Goal: Task Accomplishment & Management: Manage account settings

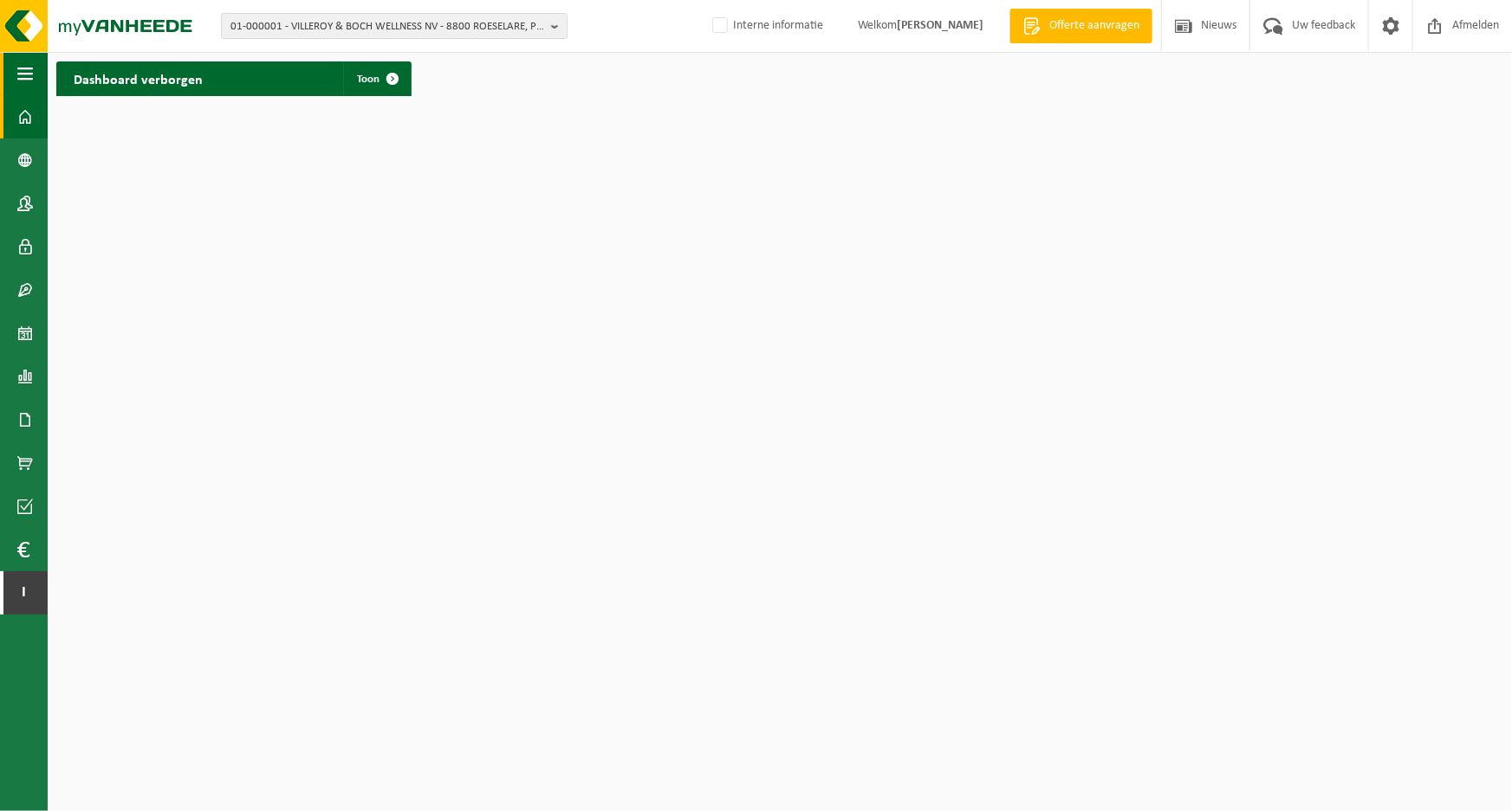
click at [32, 78] on span "button" at bounding box center [25, 73] width 16 height 43
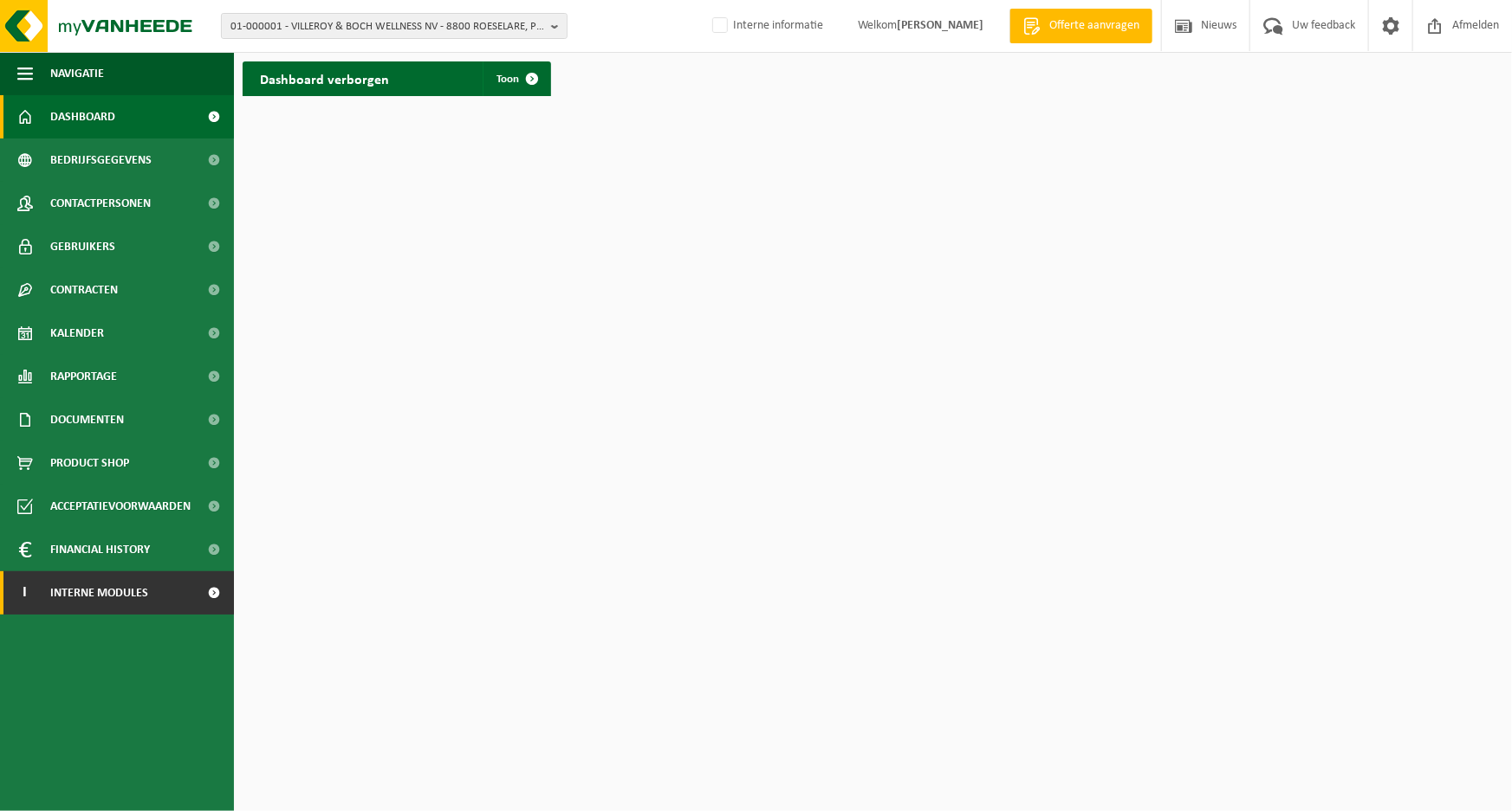
click at [103, 595] on span "Interne modules" at bounding box center [99, 592] width 98 height 43
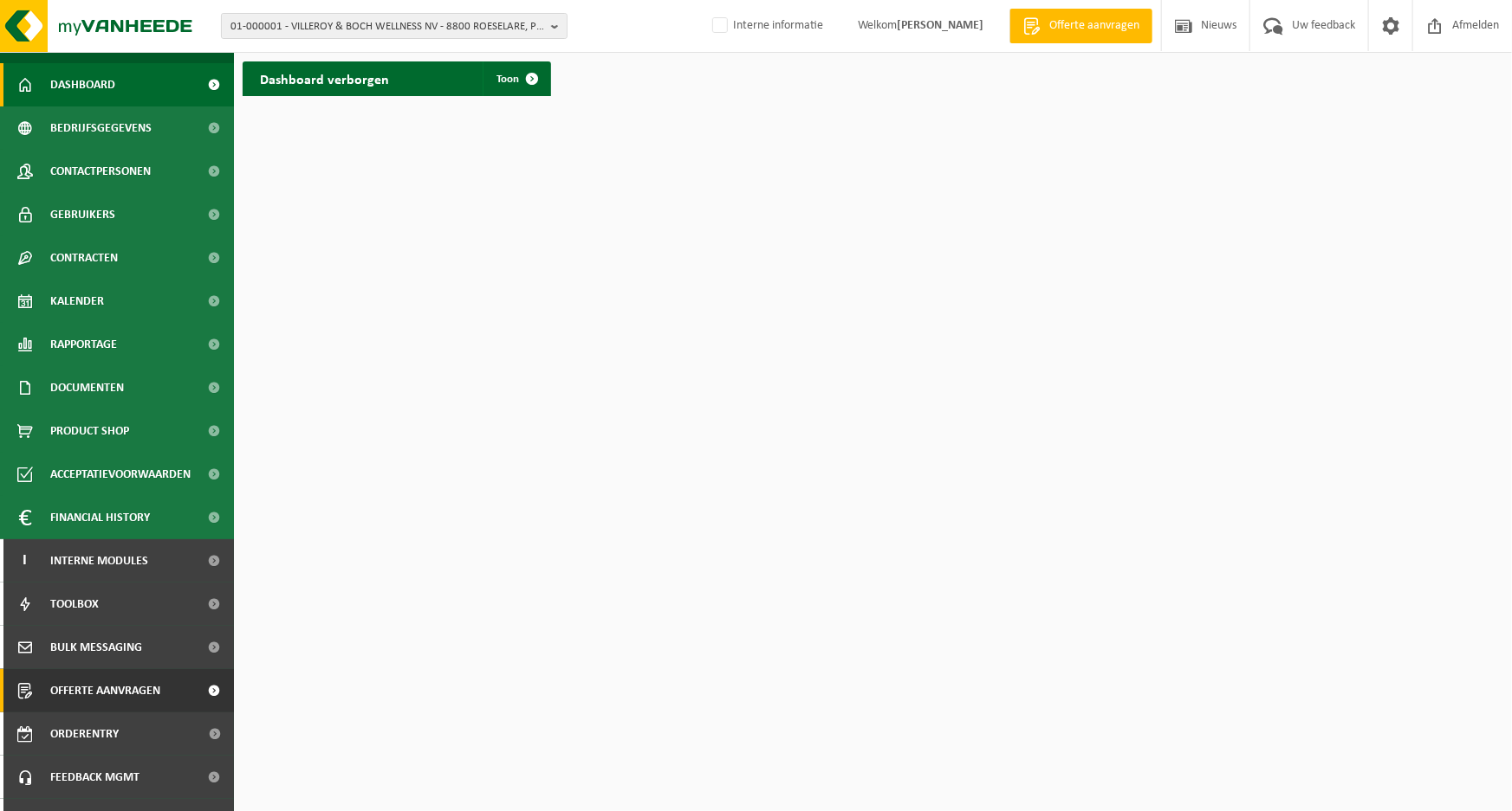
scroll to position [62, 0]
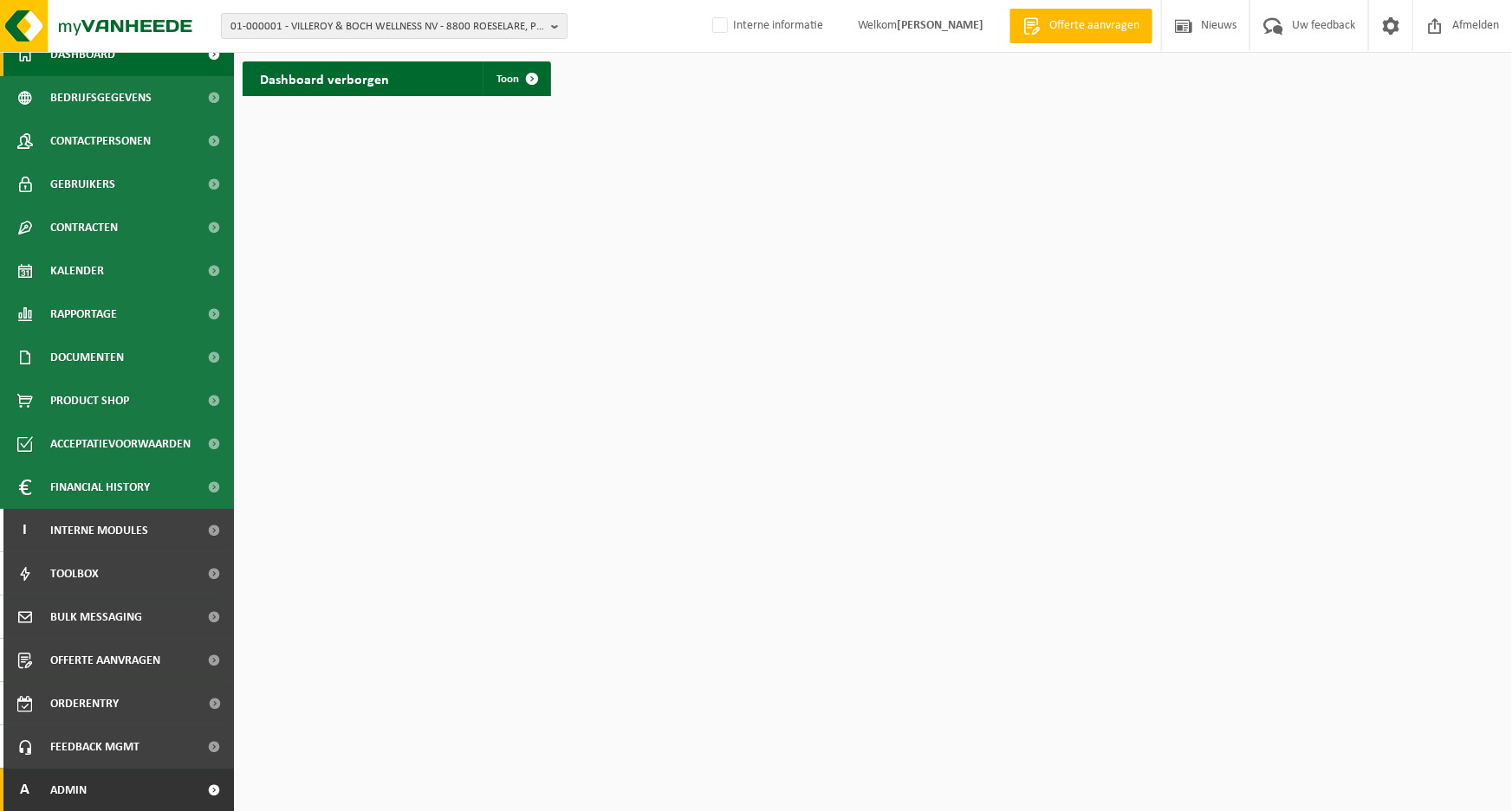
click at [76, 788] on span "Admin" at bounding box center [68, 790] width 36 height 43
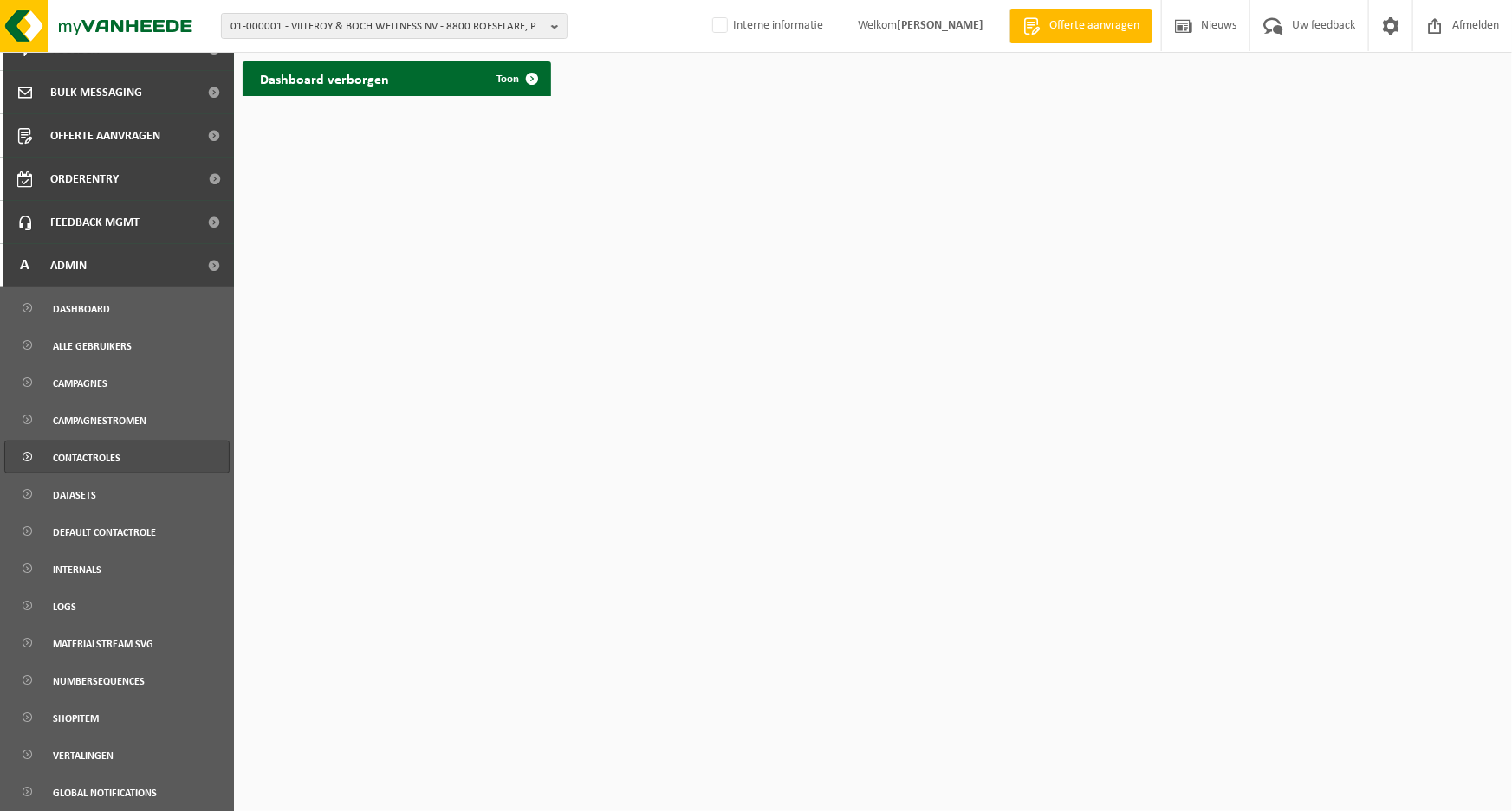
scroll to position [614, 0]
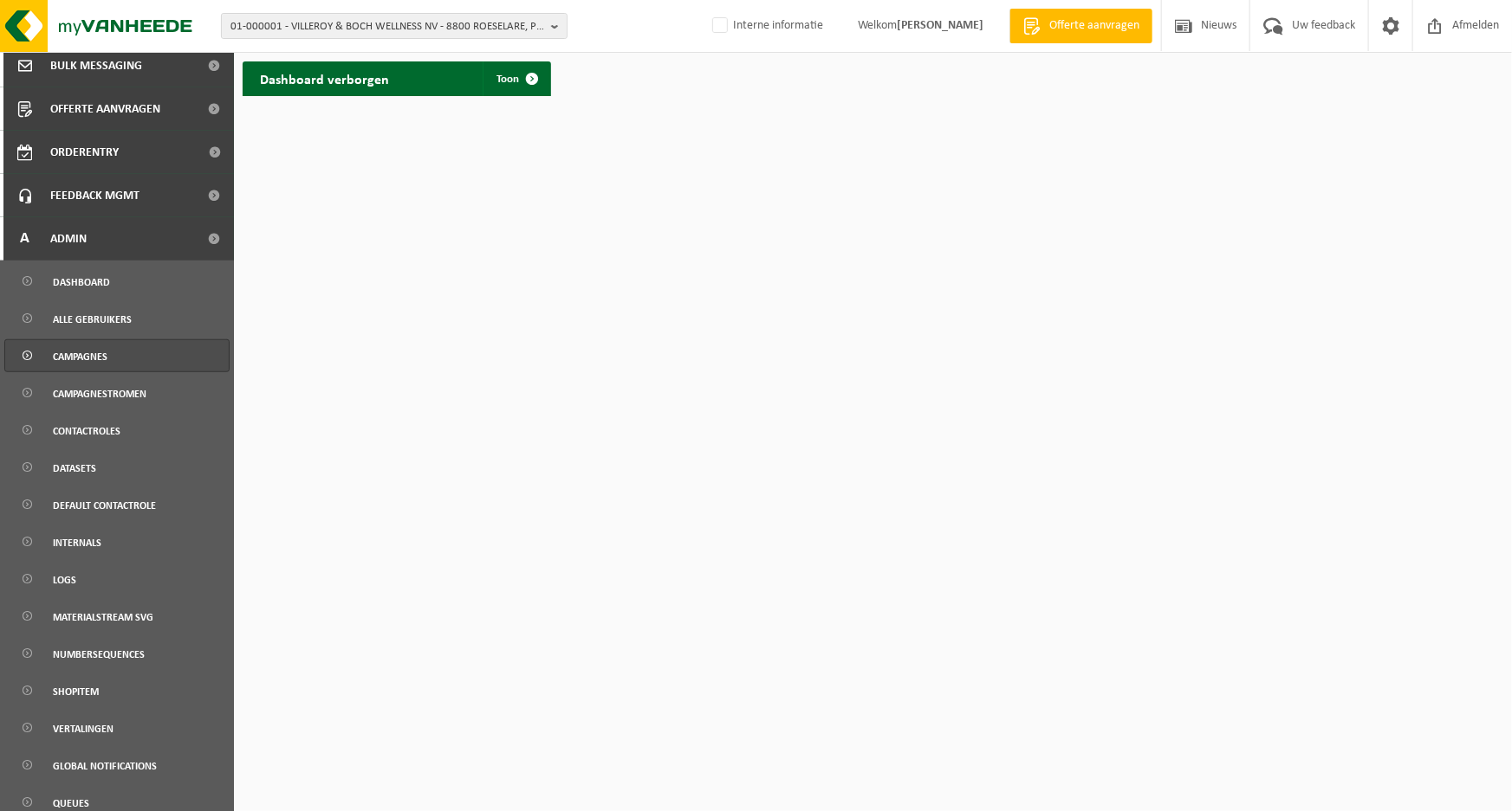
click at [79, 359] on span "Campagnes" at bounding box center [80, 357] width 55 height 33
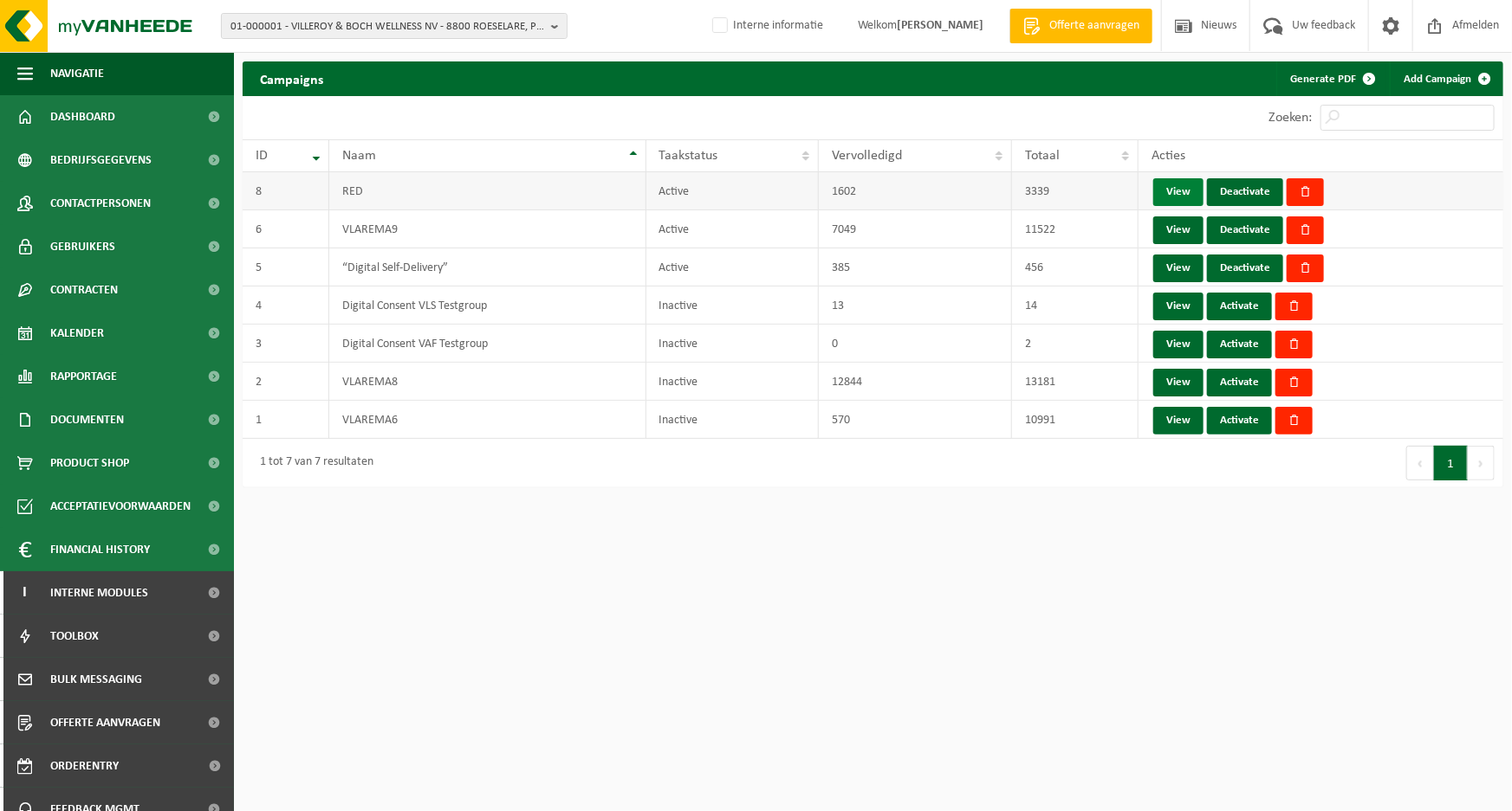
click at [1181, 190] on link "View" at bounding box center [1178, 193] width 50 height 28
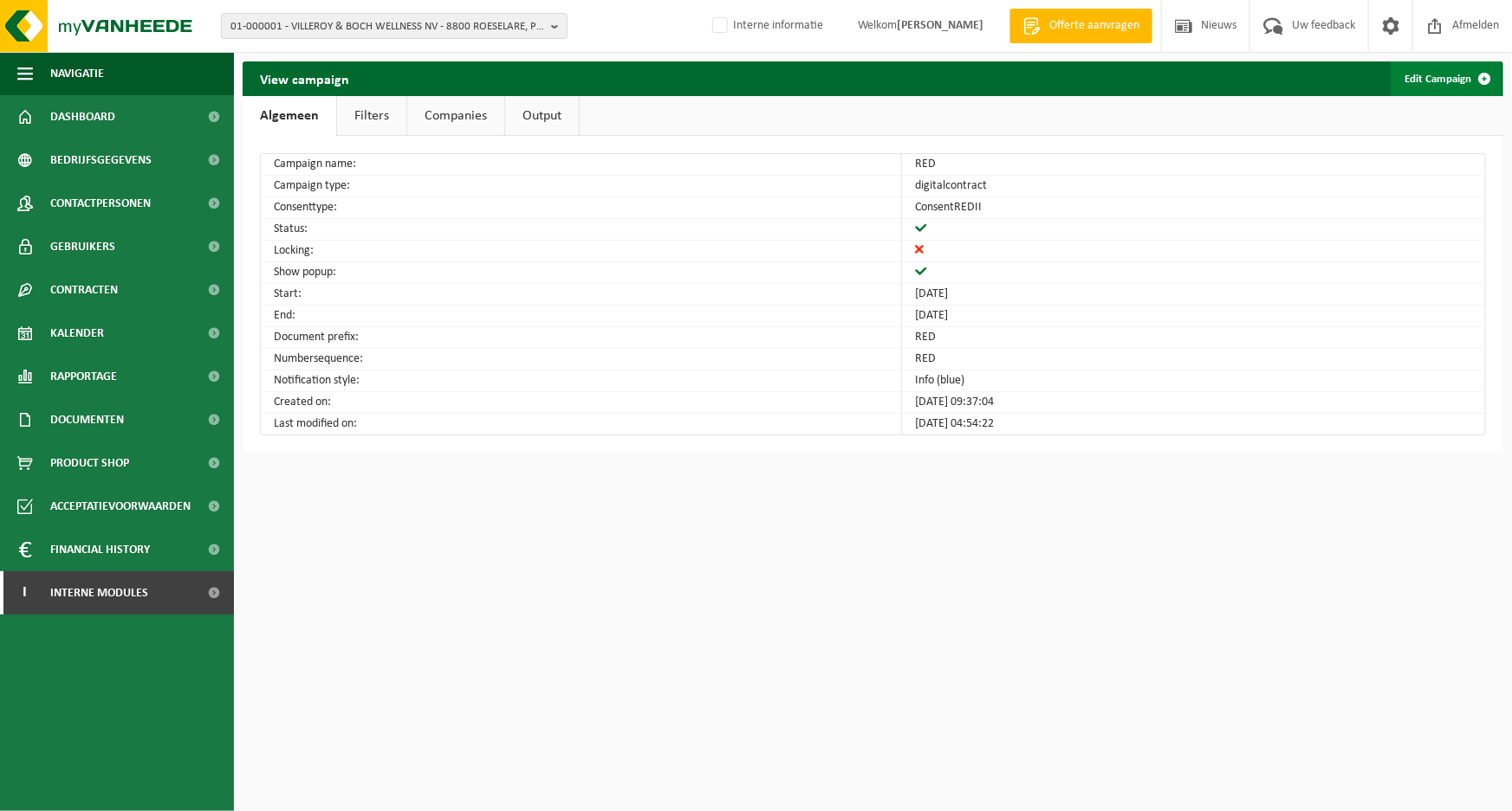
click at [1434, 78] on link "Edit Campaign" at bounding box center [1445, 79] width 111 height 35
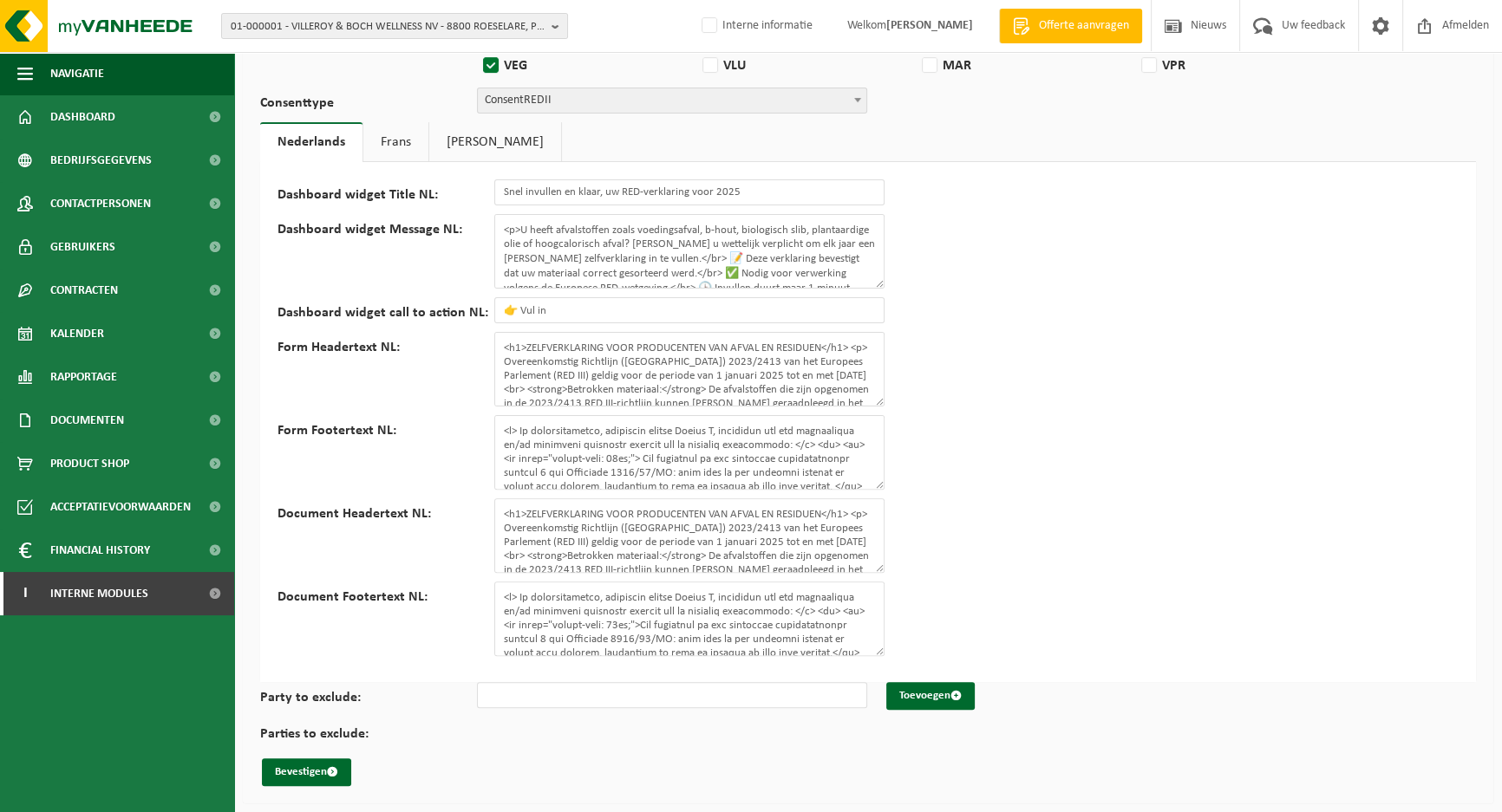
scroll to position [582, 0]
click at [659, 440] on textarea "Form Footertext NL:" at bounding box center [689, 452] width 390 height 75
click at [702, 358] on textarea "<h1>ZELFVERKLARING VOOR PRODUCENTEN VAN AFVAL EN RESIDUEN</h1> <p> Overeenkomst…" at bounding box center [689, 369] width 390 height 75
click at [727, 529] on textarea "<h1>ZELFVERKLARING VOOR PRODUCENTEN VAN AFVAL EN RESIDUEN</h1> <p> Overeenkomst…" at bounding box center [689, 535] width 390 height 75
click at [686, 596] on textarea "Document Footertext NL:" at bounding box center [689, 619] width 390 height 75
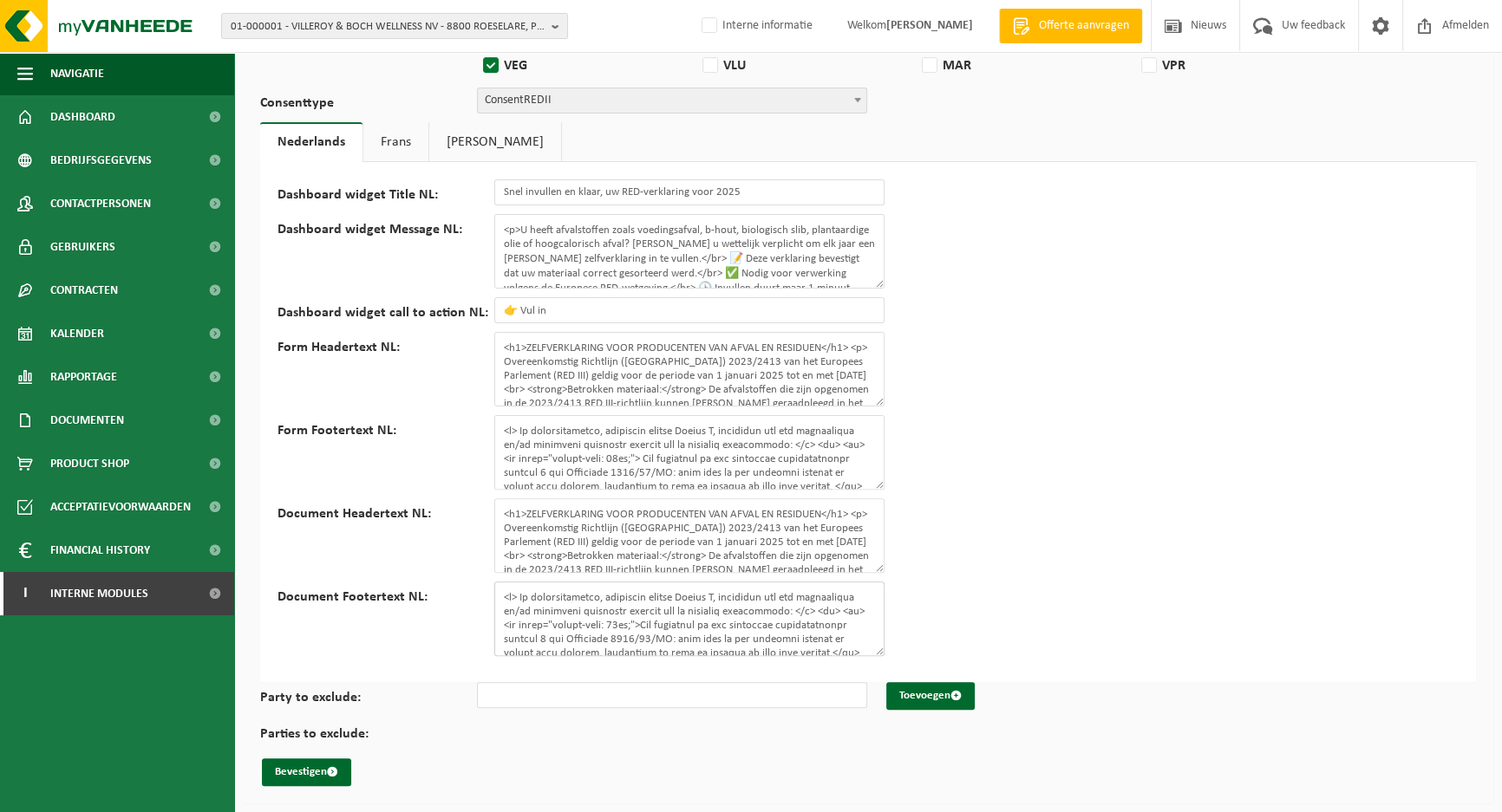
scroll to position [283, 0]
click at [1051, 560] on div "Dashboard widget Title NL: Snel invullen en klaar, uw RED-verklaring voor 2025 …" at bounding box center [867, 422] width 1215 height 520
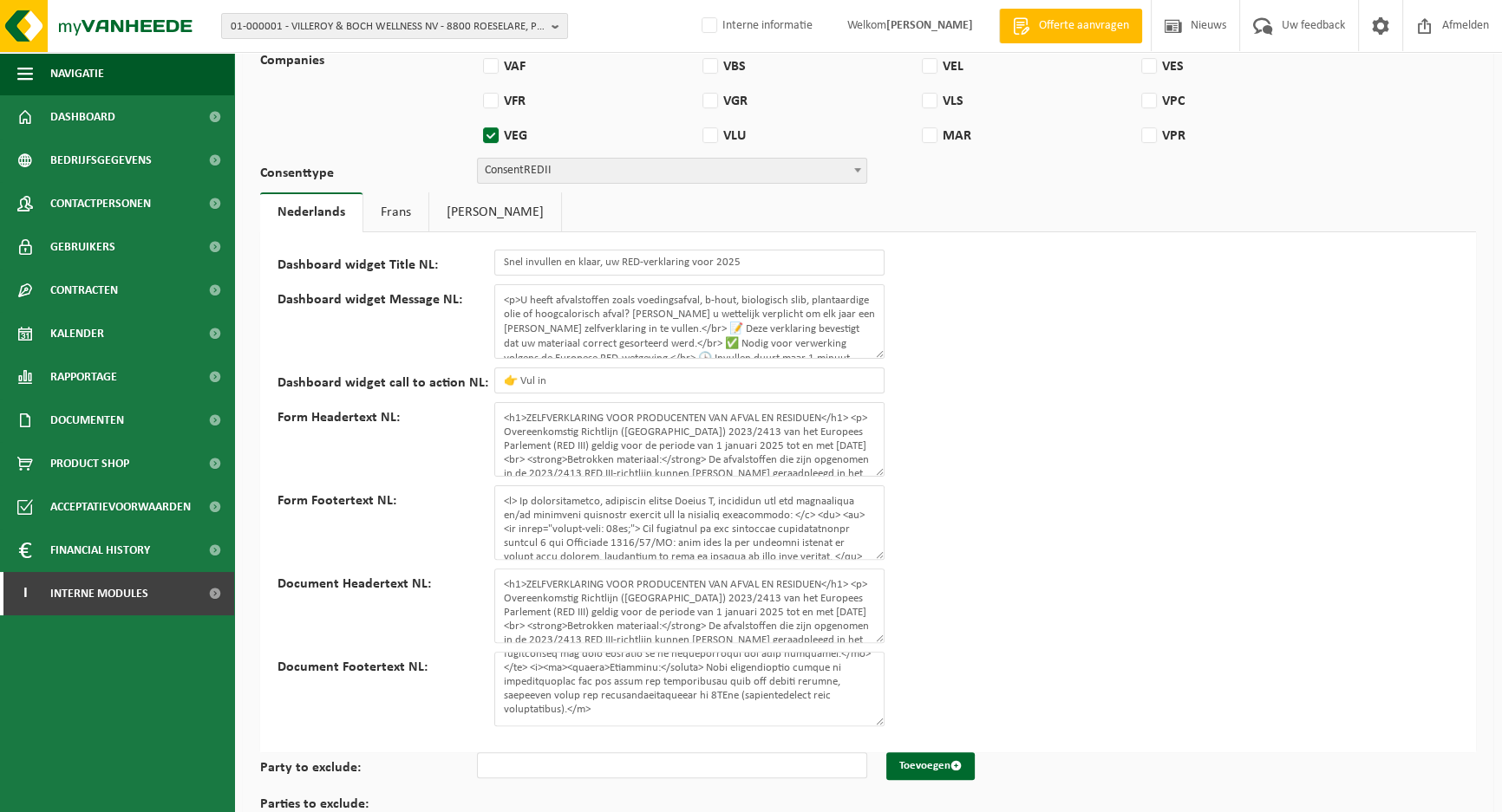
scroll to position [582, 0]
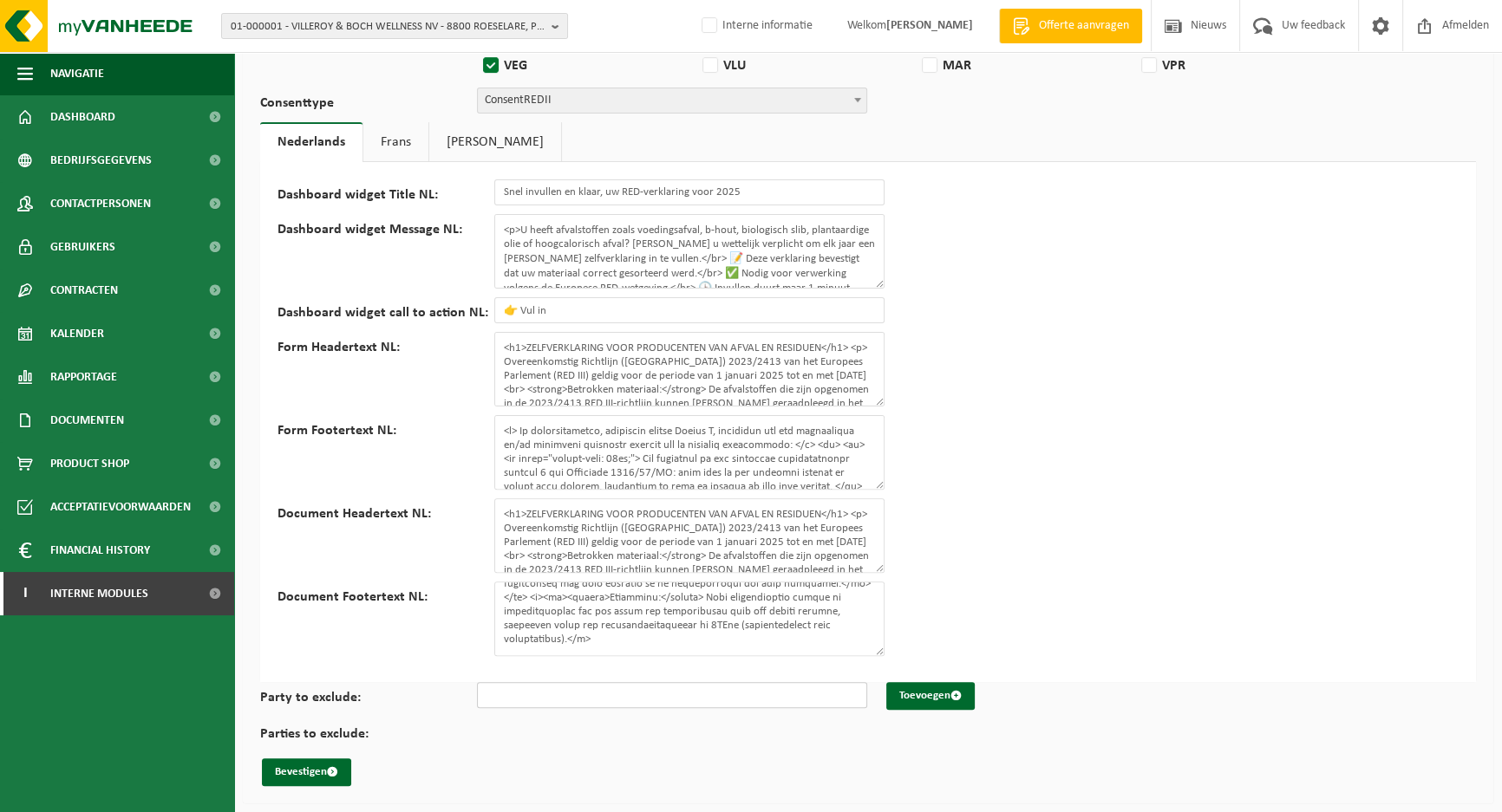
click at [648, 685] on input "Party to exclude:" at bounding box center [672, 695] width 390 height 26
paste input "10-745345"
type input "10-745345"
click at [925, 694] on button "Toevoegen" at bounding box center [930, 696] width 88 height 28
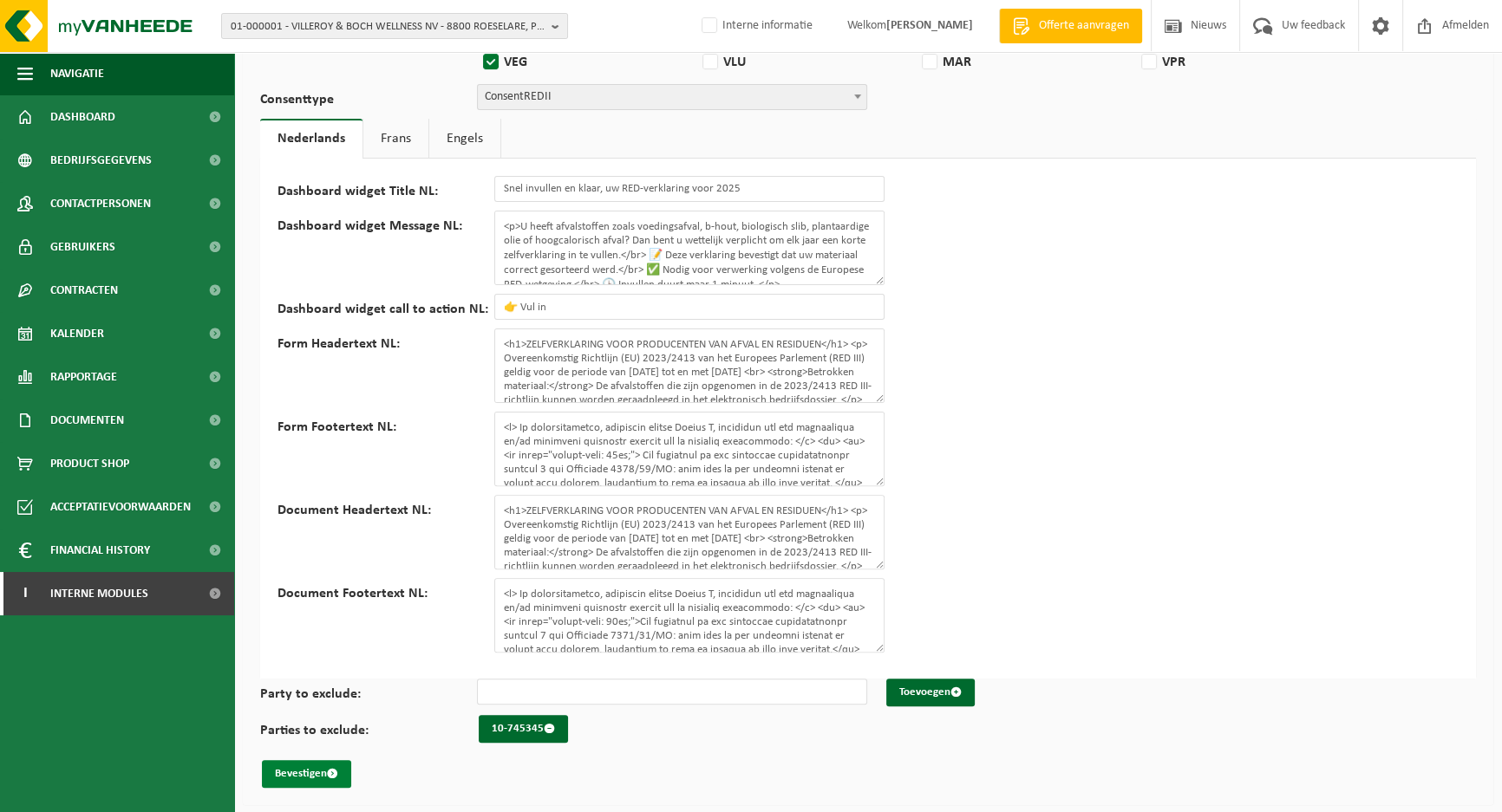
click at [311, 776] on button "Bevestigen" at bounding box center [306, 774] width 89 height 28
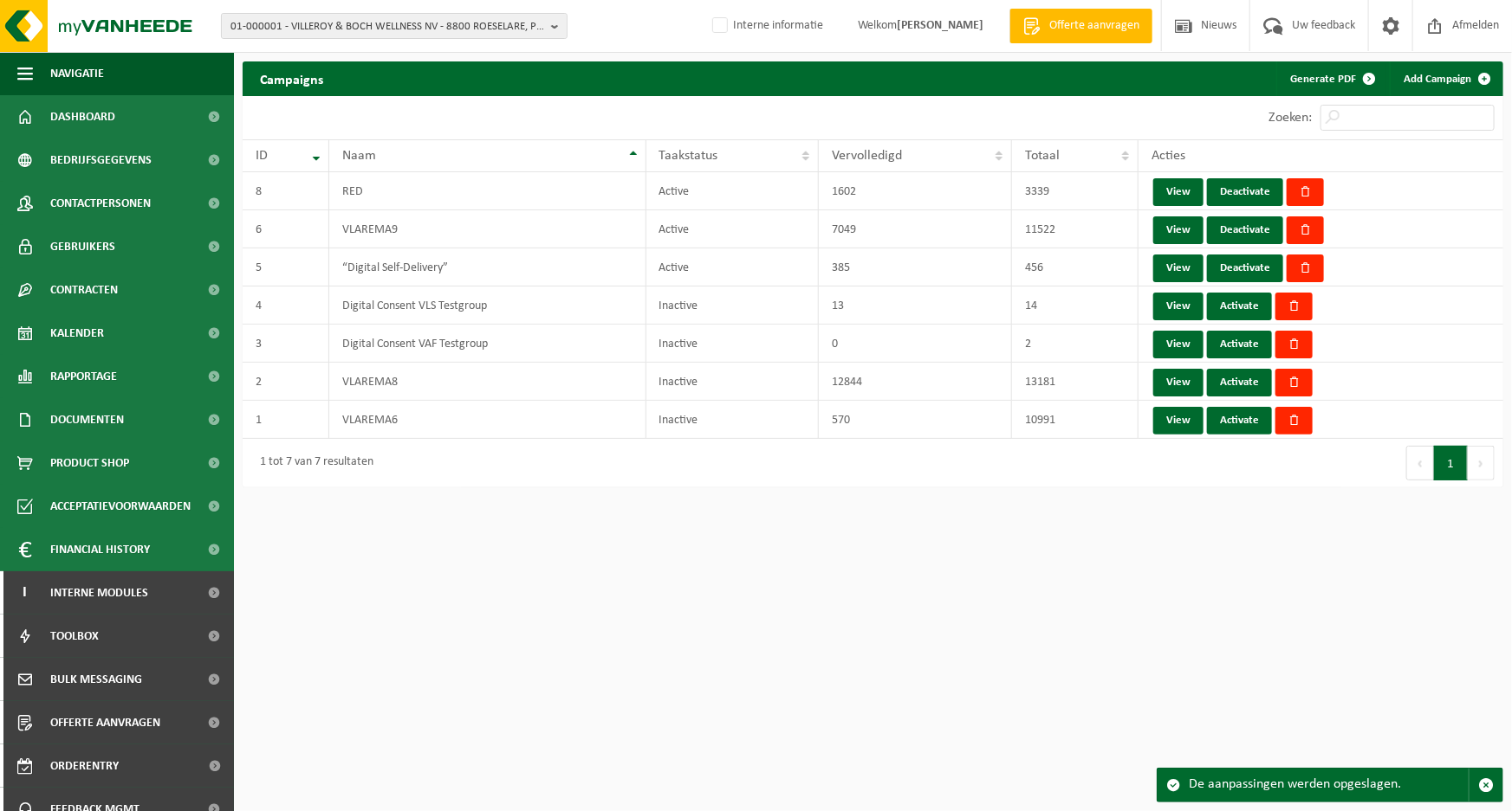
click at [808, 621] on html "01-000001 - VILLEROY & BOCH WELLNESS NV - 8800 ROESELARE, POPULIERSTRAAT 1 01-0…" at bounding box center [756, 406] width 1512 height 811
click at [564, 524] on html "01-000001 - VILLEROY & BOCH WELLNESS NV - 8800 ROESELARE, POPULIERSTRAAT 1 01-0…" at bounding box center [756, 406] width 1512 height 811
click at [394, 23] on span "01-000001 - VILLEROY & BOCH WELLNESS NV - 8800 ROESELARE, POPULIERSTRAAT 1" at bounding box center [388, 27] width 314 height 26
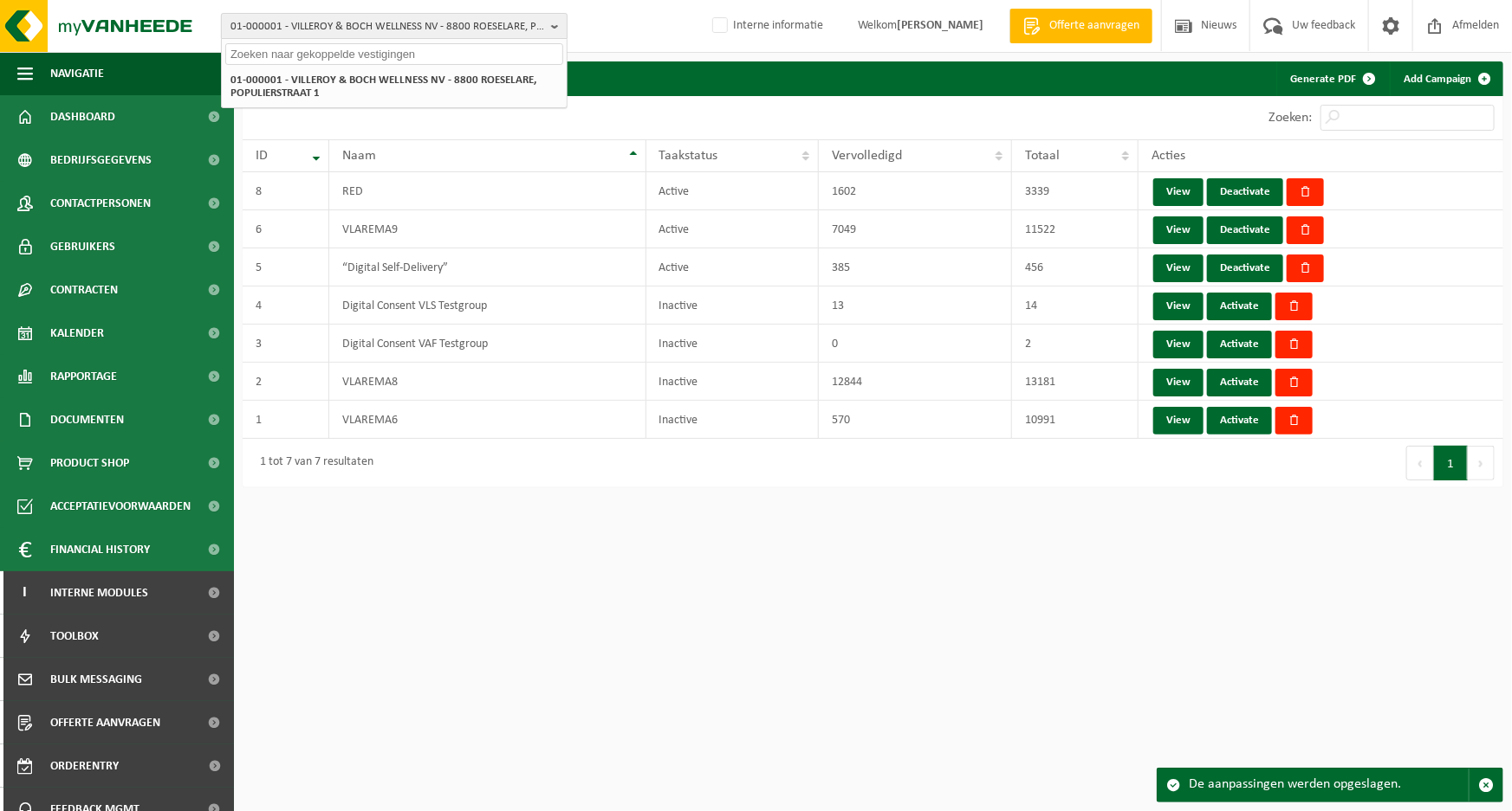
paste input "10-745345"
type input "10-745345"
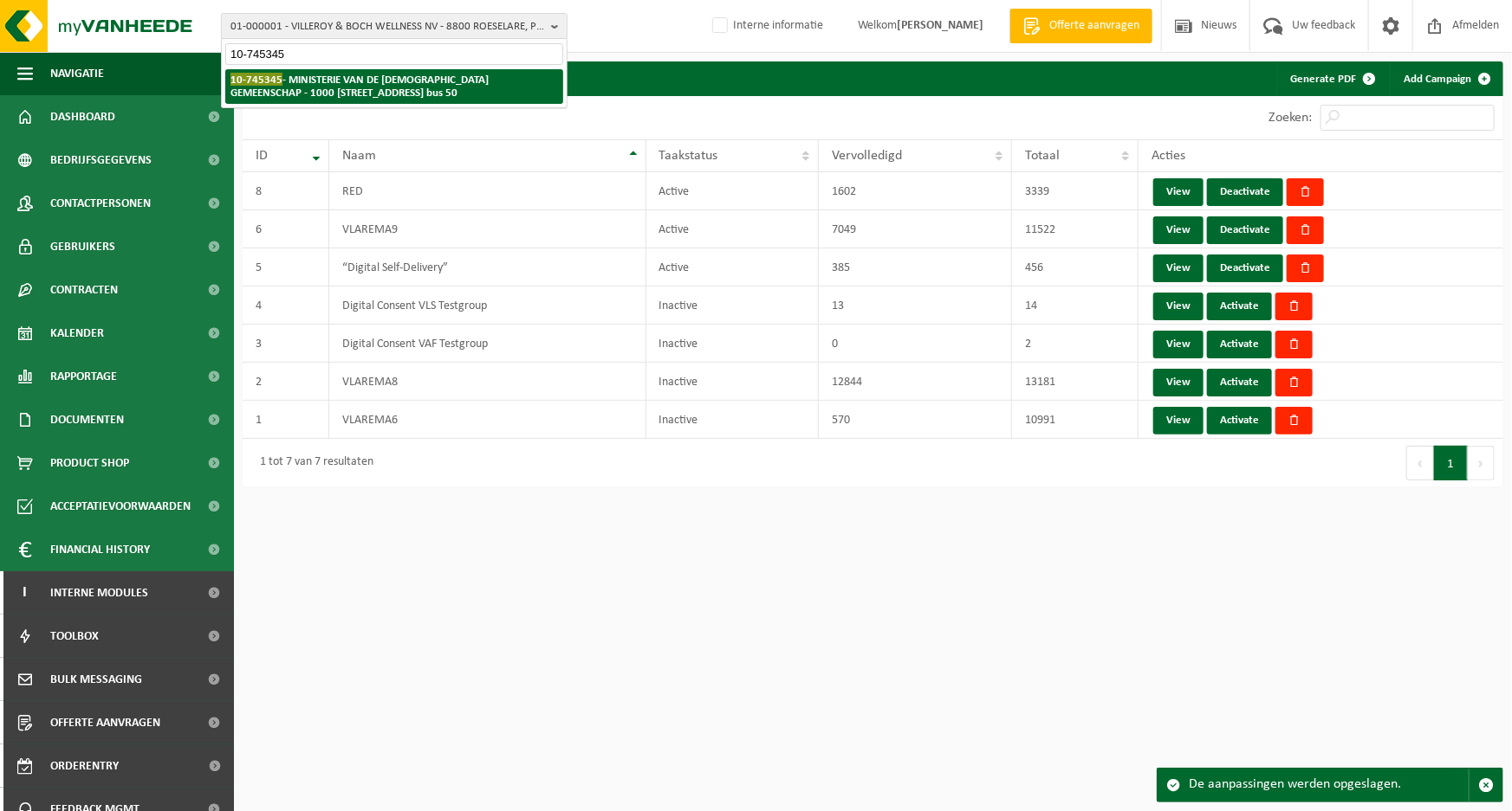
click at [334, 81] on strong "10-745345 - MINISTERIE VAN DE VLAAMSE GEMEENSCHAP - 1000 BRUSSEL, HAVENLAAN 88 …" at bounding box center [360, 86] width 258 height 26
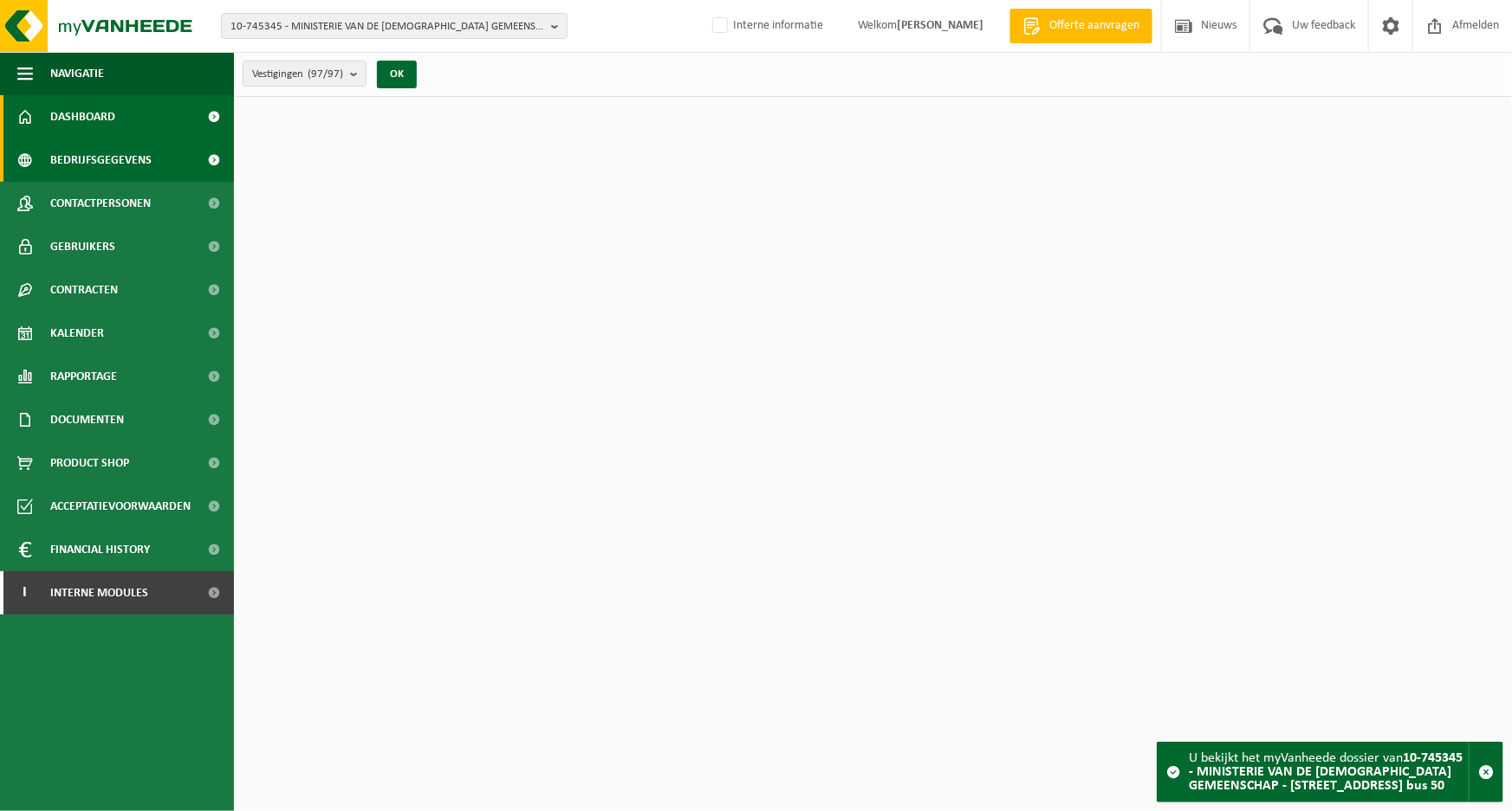
click at [108, 163] on span "Bedrijfsgegevens" at bounding box center [100, 160] width 101 height 43
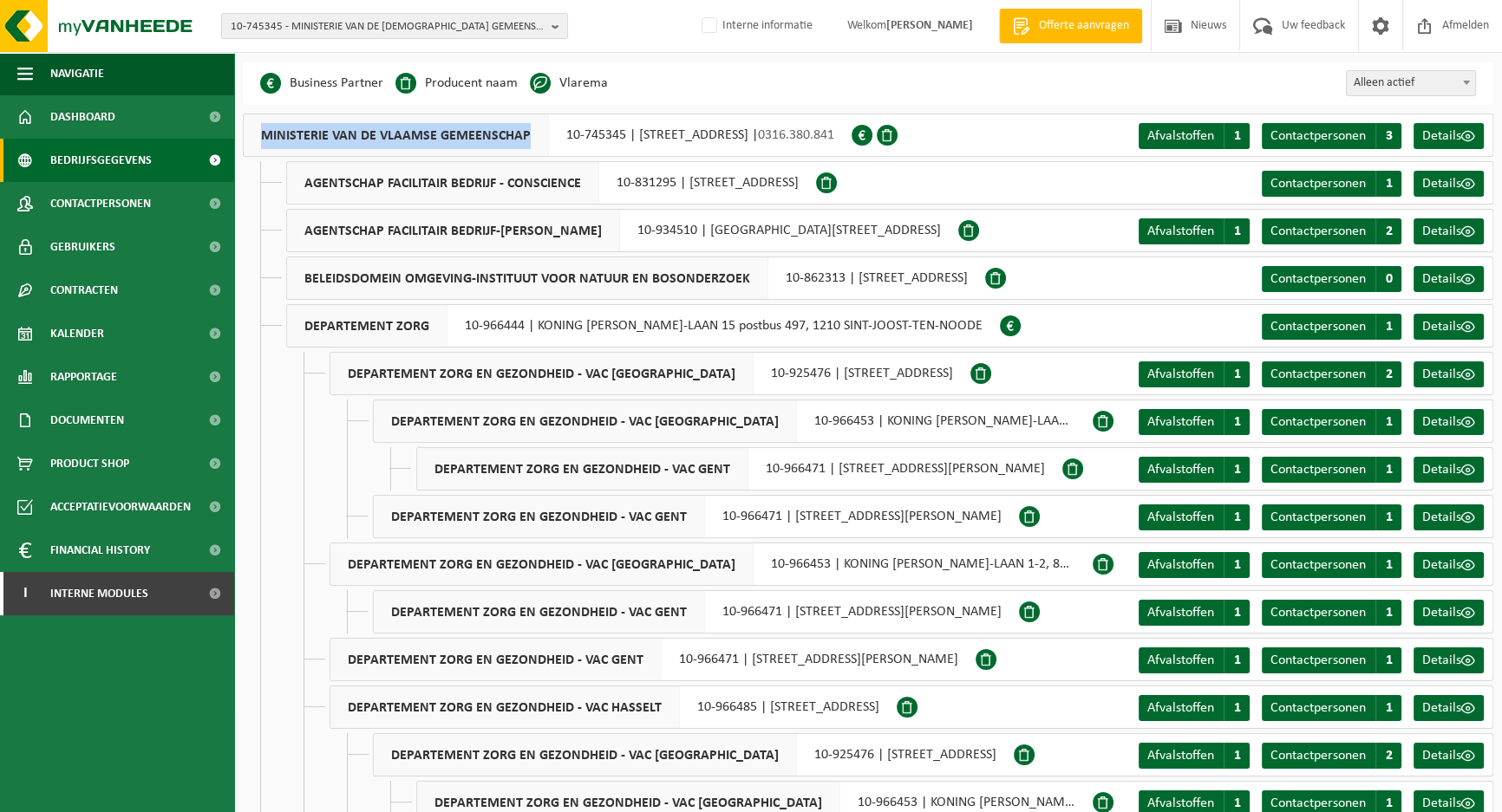
drag, startPoint x: 527, startPoint y: 135, endPoint x: 260, endPoint y: 141, distance: 267.1
click at [260, 141] on span "MINISTERIE VAN DE VLAAMSE GEMEENSCHAP" at bounding box center [396, 135] width 305 height 42
copy span "MINISTERIE VAN DE VLAAMSE GEMEENSCHAP"
click at [645, 38] on div "10-745345 - MINISTERIE VAN DE [DEMOGRAPHIC_DATA] GEMEENSCHAP - [GEOGRAPHIC_DATA…" at bounding box center [751, 26] width 1502 height 53
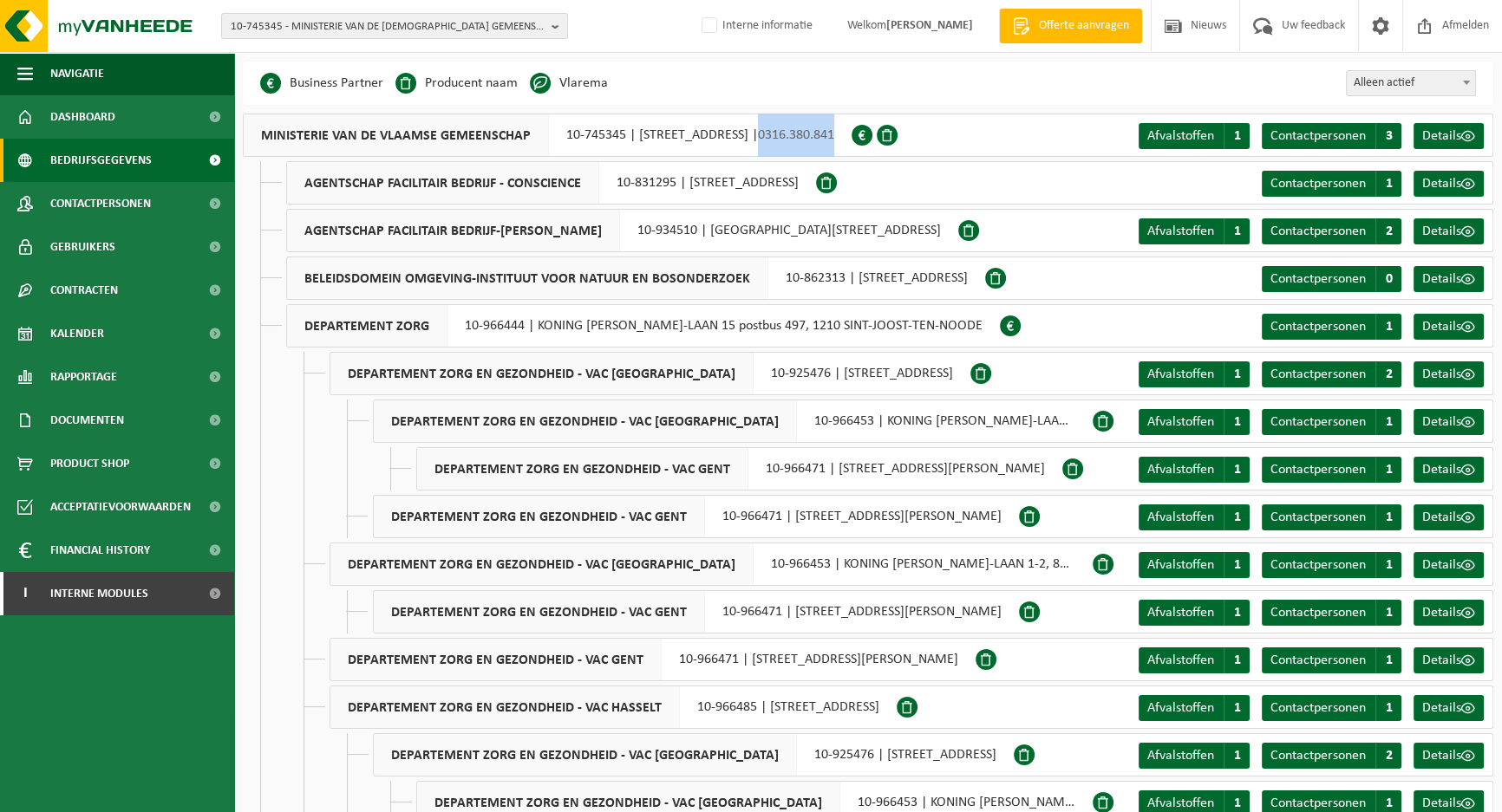
drag, startPoint x: 939, startPoint y: 138, endPoint x: 865, endPoint y: 137, distance: 73.7
click at [834, 137] on span "0316.380.841" at bounding box center [796, 135] width 76 height 14
copy span "0316.380.841"
drag, startPoint x: 847, startPoint y: 135, endPoint x: 636, endPoint y: 134, distance: 210.7
click at [636, 134] on div "MINISTERIE VAN DE [DEMOGRAPHIC_DATA] GEMEENSCHAP 10-745345 | [STREET_ADDRESS] |…" at bounding box center [547, 135] width 609 height 43
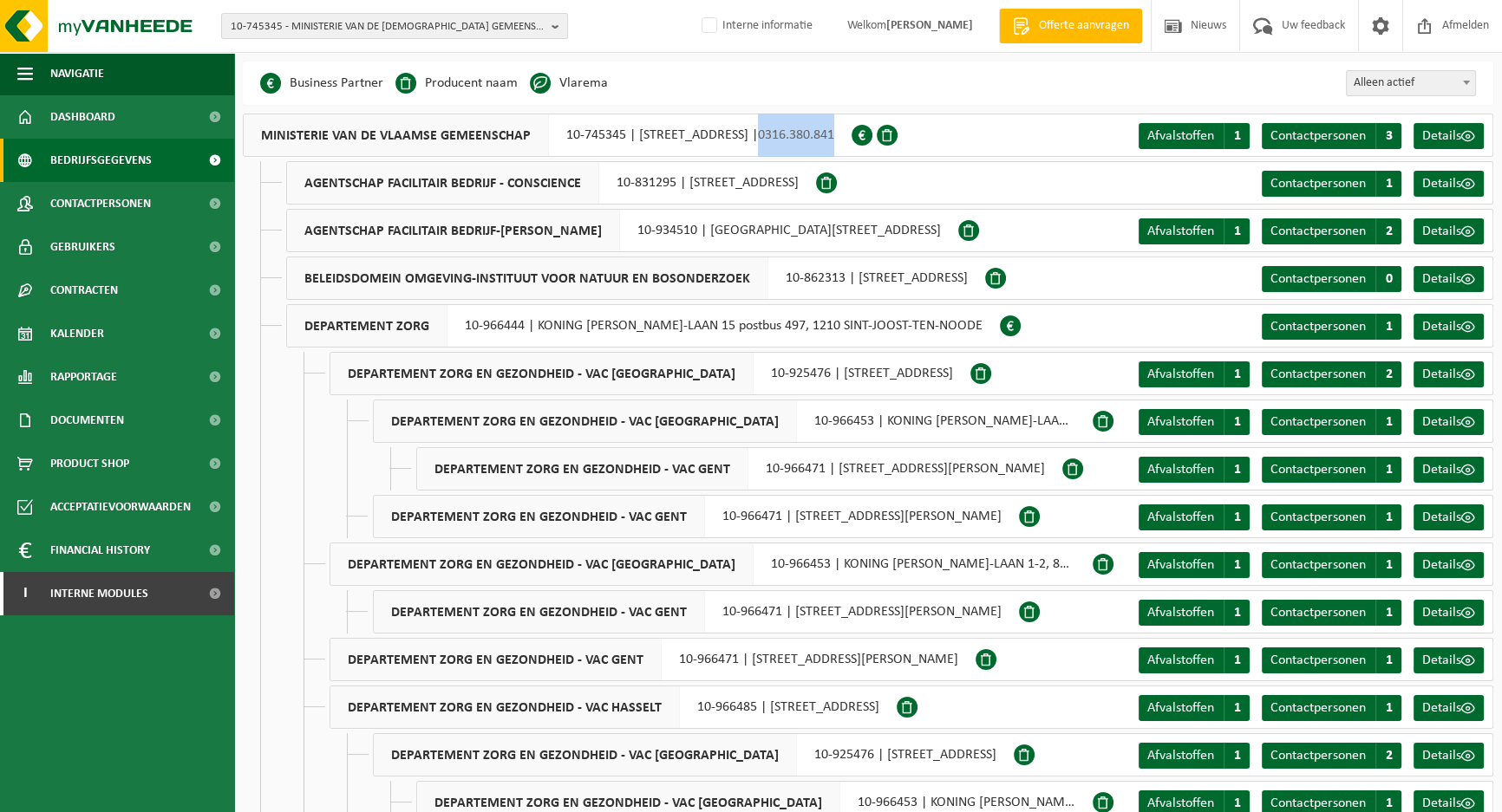
copy div "[STREET_ADDRESS]"
click at [596, 16] on div "10-745345 - MINISTERIE VAN DE [DEMOGRAPHIC_DATA] GEMEENSCHAP - [GEOGRAPHIC_DATA…" at bounding box center [751, 26] width 1502 height 53
drag, startPoint x: 617, startPoint y: 137, endPoint x: 564, endPoint y: 137, distance: 53.8
click at [564, 137] on div "MINISTERIE VAN DE [DEMOGRAPHIC_DATA] GEMEENSCHAP 10-745345 | [STREET_ADDRESS] |…" at bounding box center [547, 135] width 609 height 43
copy div "10-745345"
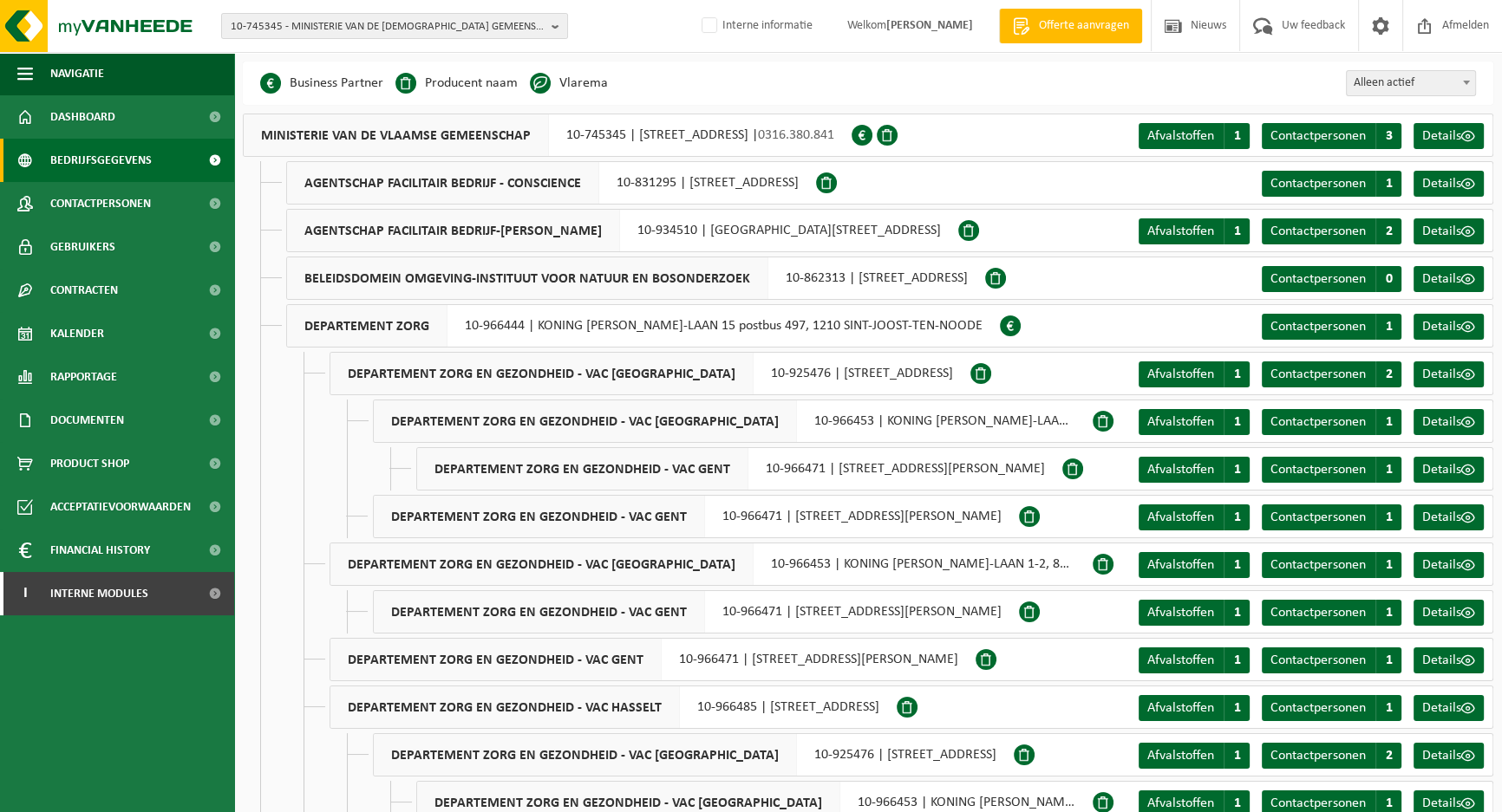
click at [651, 81] on div "Business Partner Producent naam Treatment Center Data Center Gearchiveerd Vlare…" at bounding box center [868, 83] width 1250 height 43
